Goal: Transaction & Acquisition: Book appointment/travel/reservation

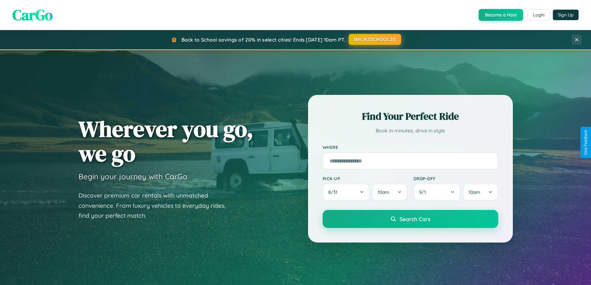
click at [374, 39] on button "BACK2SCHOOL20" at bounding box center [375, 39] width 52 height 11
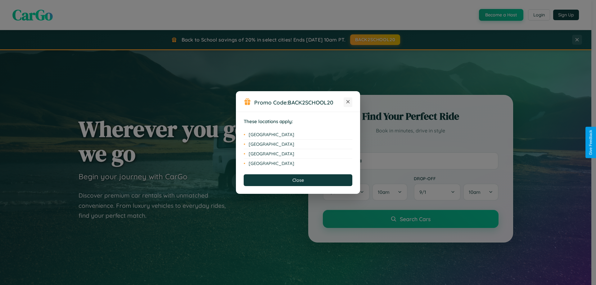
click at [348, 102] on icon at bounding box center [347, 101] width 3 height 3
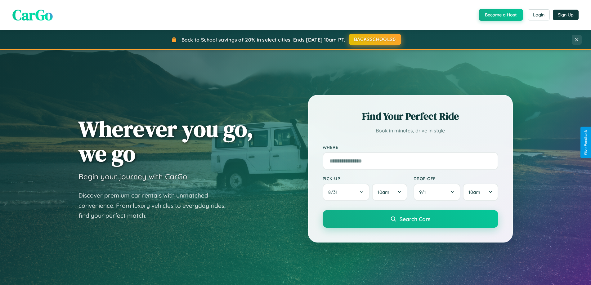
click at [374, 39] on button "BACK2SCHOOL20" at bounding box center [375, 39] width 52 height 11
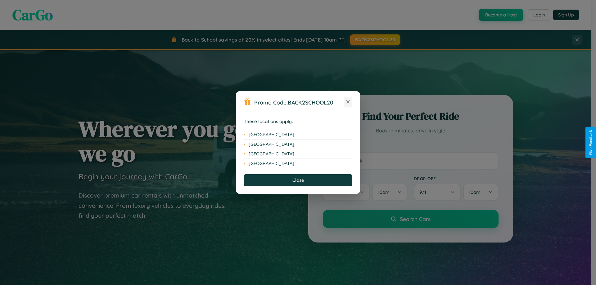
click at [348, 102] on icon at bounding box center [347, 101] width 3 height 3
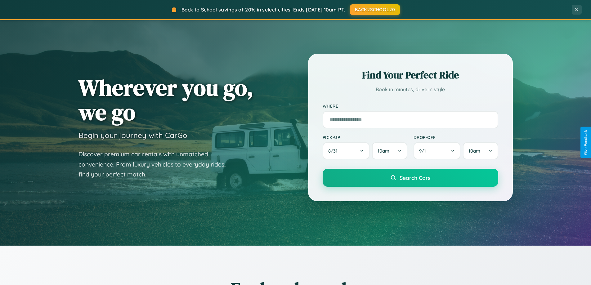
scroll to position [267, 0]
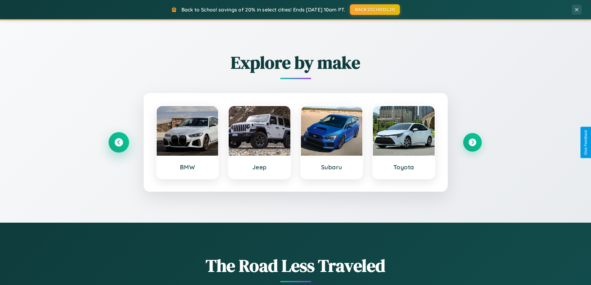
click at [118, 142] on icon at bounding box center [118, 142] width 8 height 8
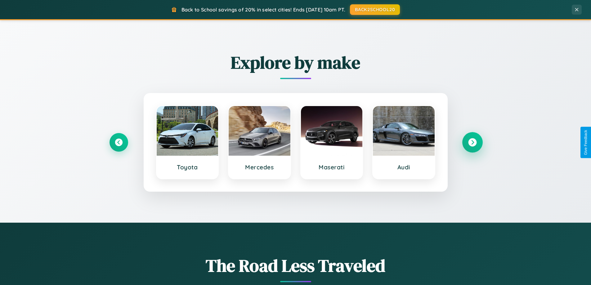
click at [472, 142] on icon at bounding box center [472, 142] width 8 height 8
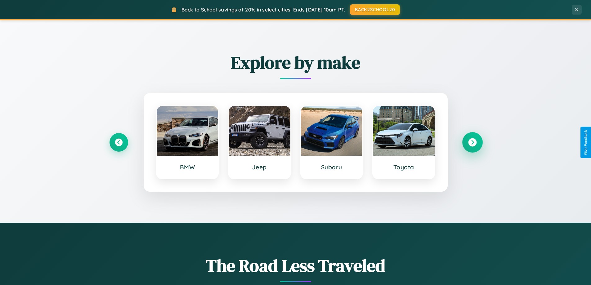
click at [472, 142] on icon at bounding box center [472, 142] width 8 height 8
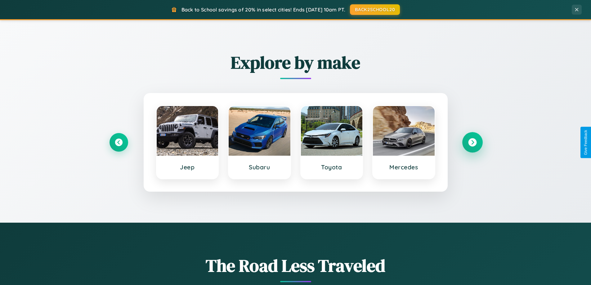
click at [472, 142] on icon at bounding box center [472, 142] width 8 height 8
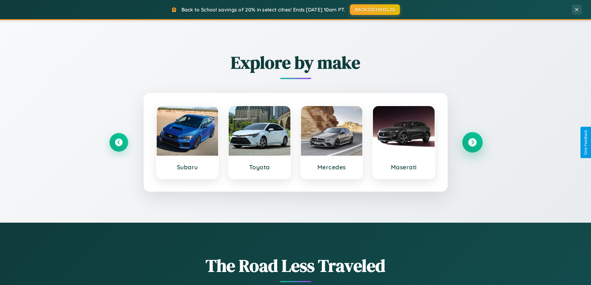
click at [472, 142] on icon at bounding box center [472, 142] width 8 height 8
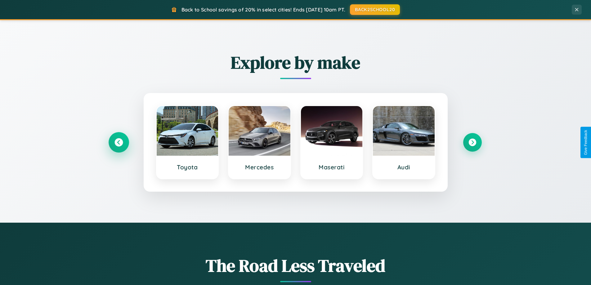
click at [118, 142] on icon at bounding box center [118, 142] width 8 height 8
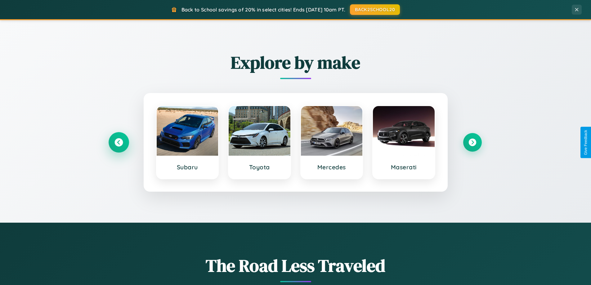
click at [118, 142] on icon at bounding box center [118, 142] width 8 height 8
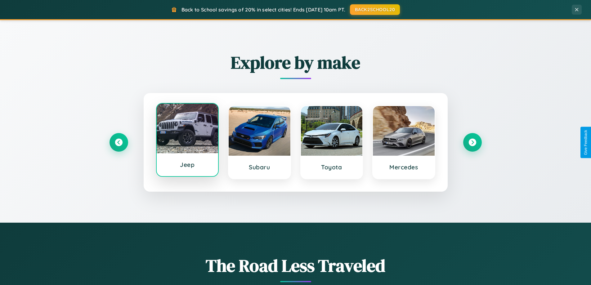
click at [187, 140] on div at bounding box center [188, 129] width 62 height 50
